Goal: Transaction & Acquisition: Purchase product/service

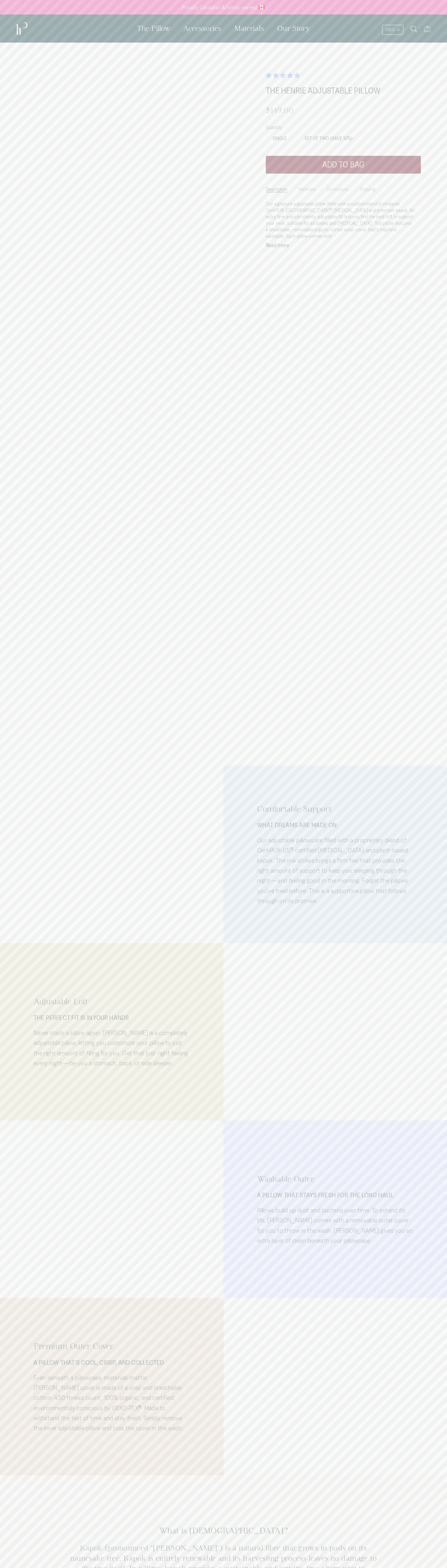
click at [276, 75] on span "4.87 stars" at bounding box center [276, 75] width 7 height 5
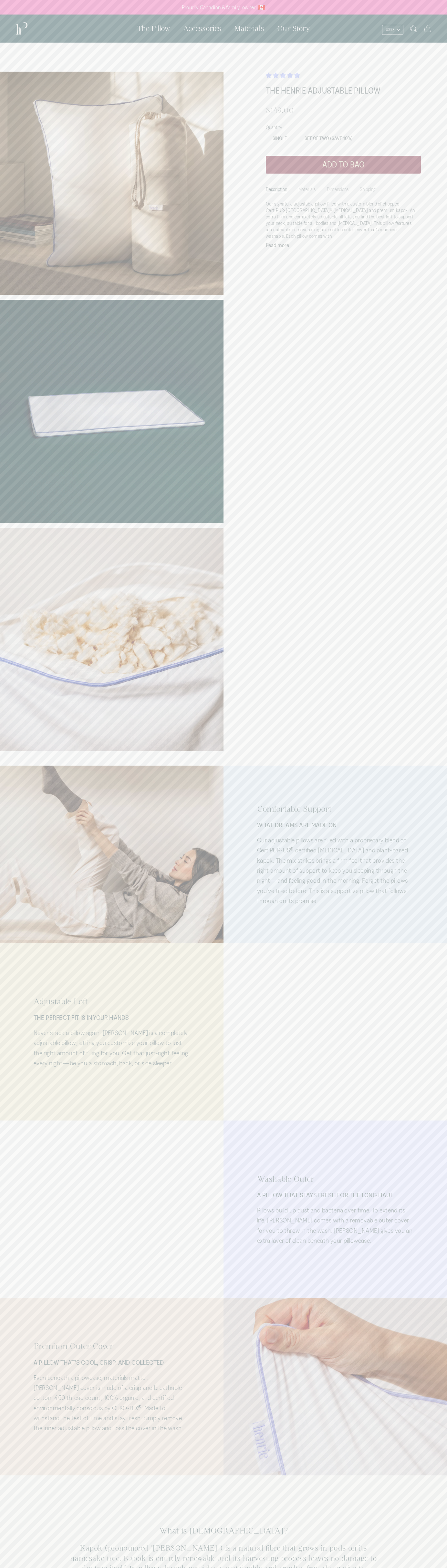
click at [343, 164] on button "Add to bag" at bounding box center [343, 164] width 155 height 18
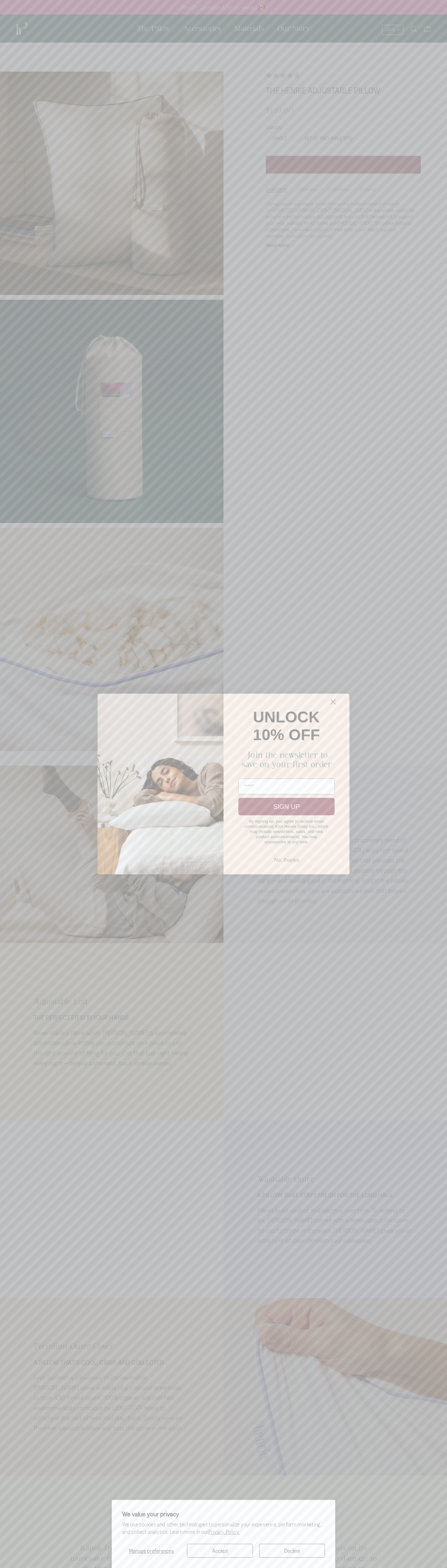
click at [286, 864] on button "No, thanks" at bounding box center [286, 860] width 96 height 12
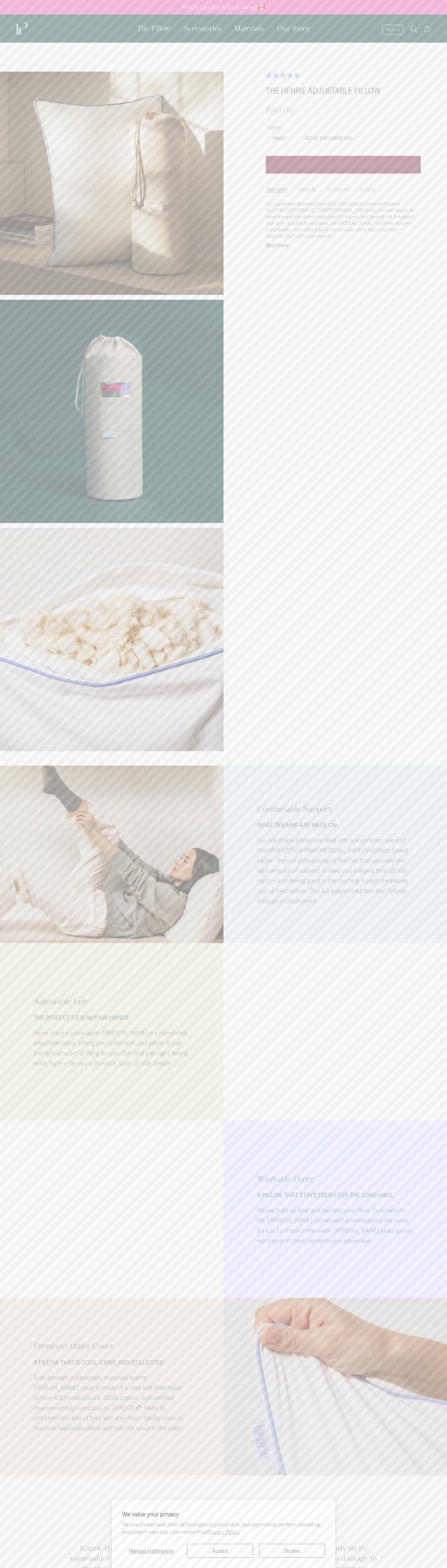
click at [427, 29] on icon at bounding box center [427, 29] width 7 height 7
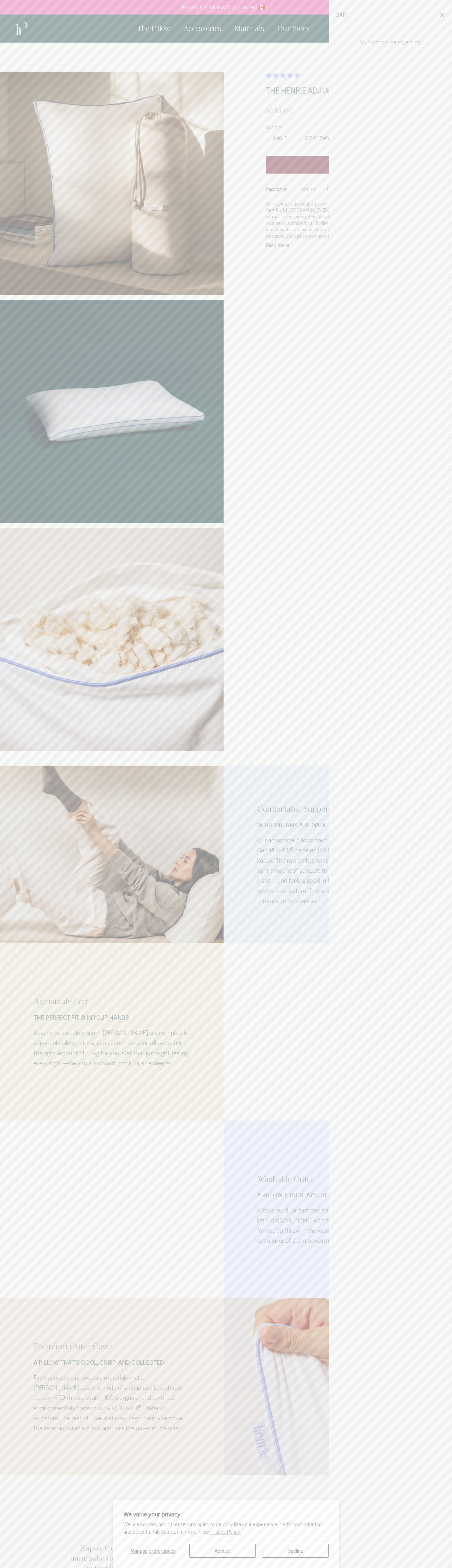
click at [143, 29] on span "The Pillow" at bounding box center [154, 28] width 34 height 8
click at [445, 1567] on html "We value your privacy We use cookies and other technologies to personalize your…" at bounding box center [226, 959] width 452 height 1919
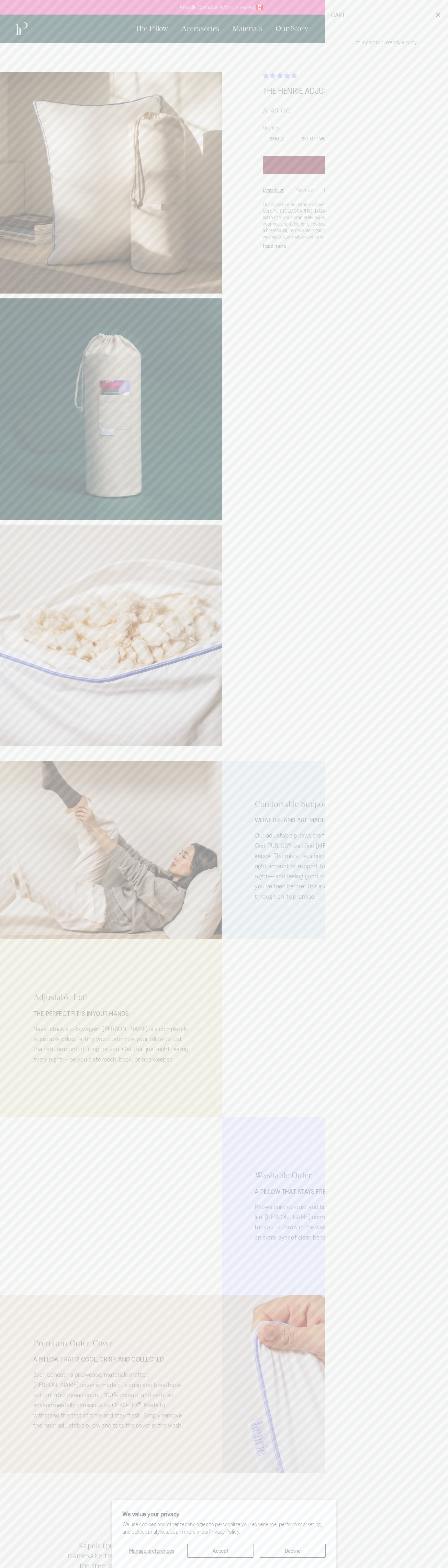
click at [100, 1572] on html "We value your privacy We use cookies and other technologies to personalize your…" at bounding box center [224, 959] width 448 height 1918
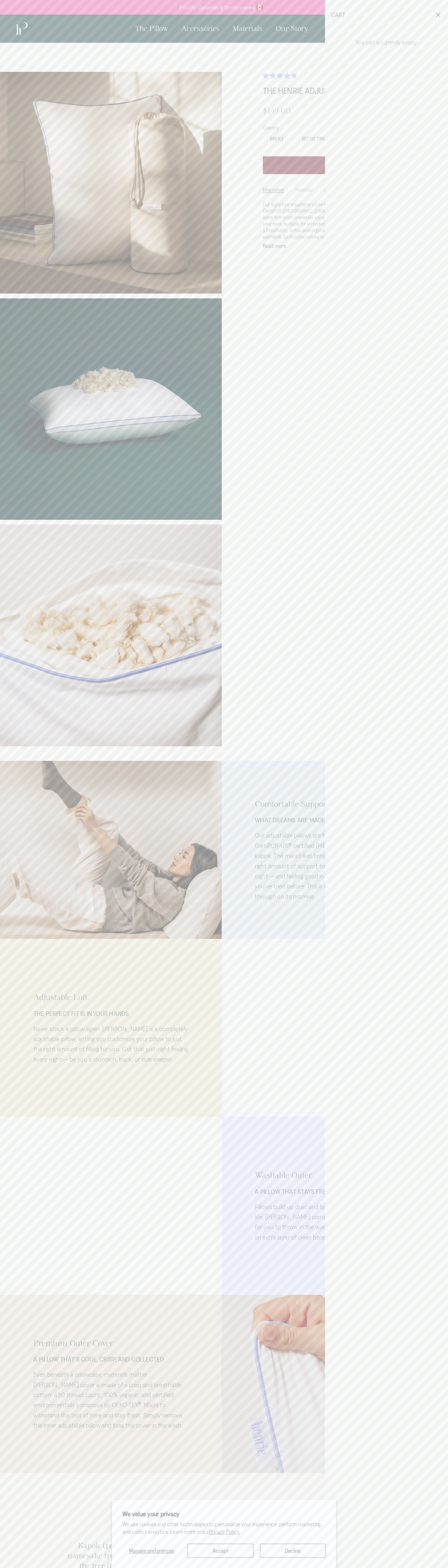
click at [28, 1312] on div "Premium Outer Cover A PILLOW THAT'S COOL, CRISP, AND COLLECTED Even beneath a p…" at bounding box center [110, 1384] width 222 height 178
